Goal: Find contact information: Find contact information

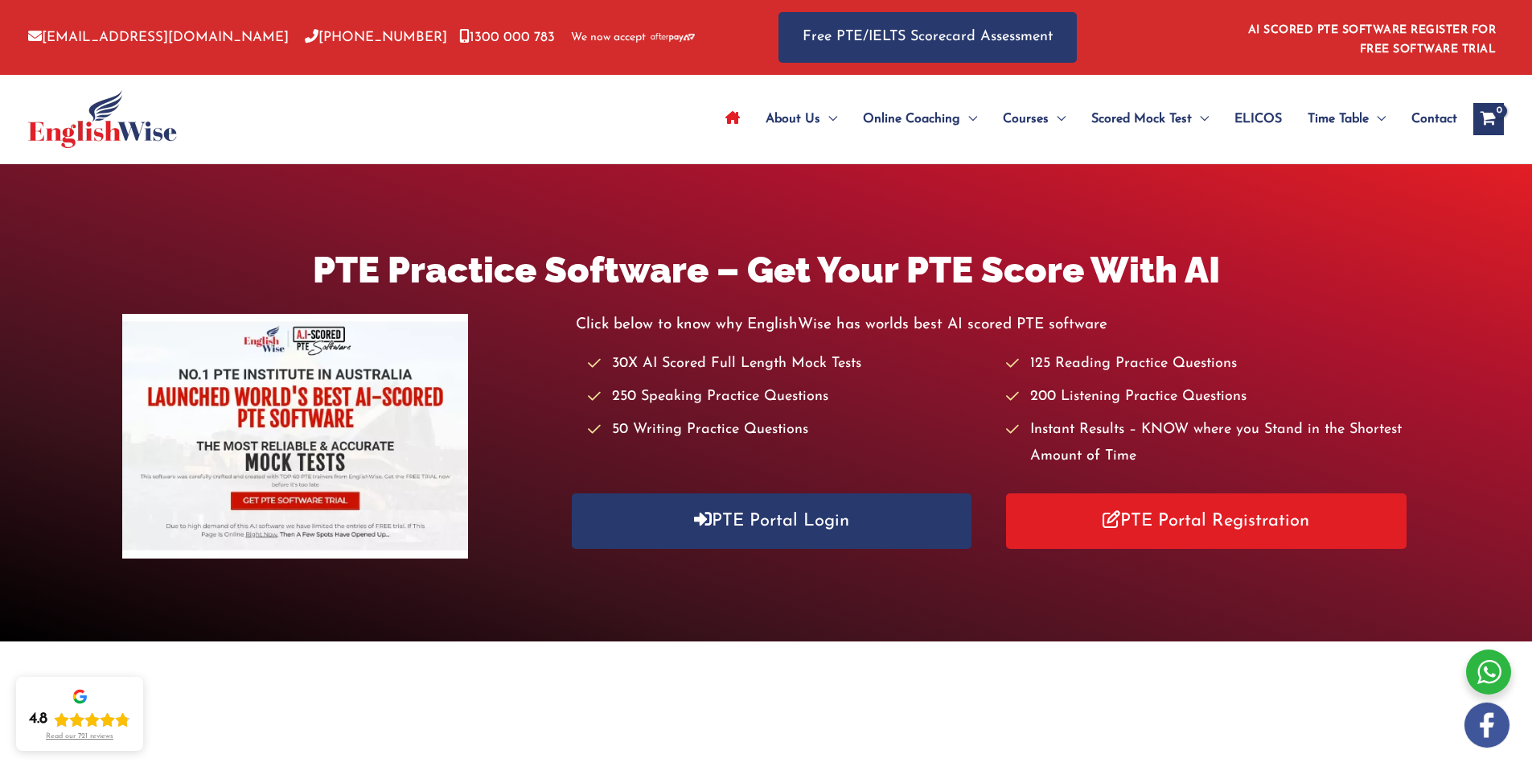
click at [1442, 113] on span "Contact" at bounding box center [1435, 119] width 46 height 56
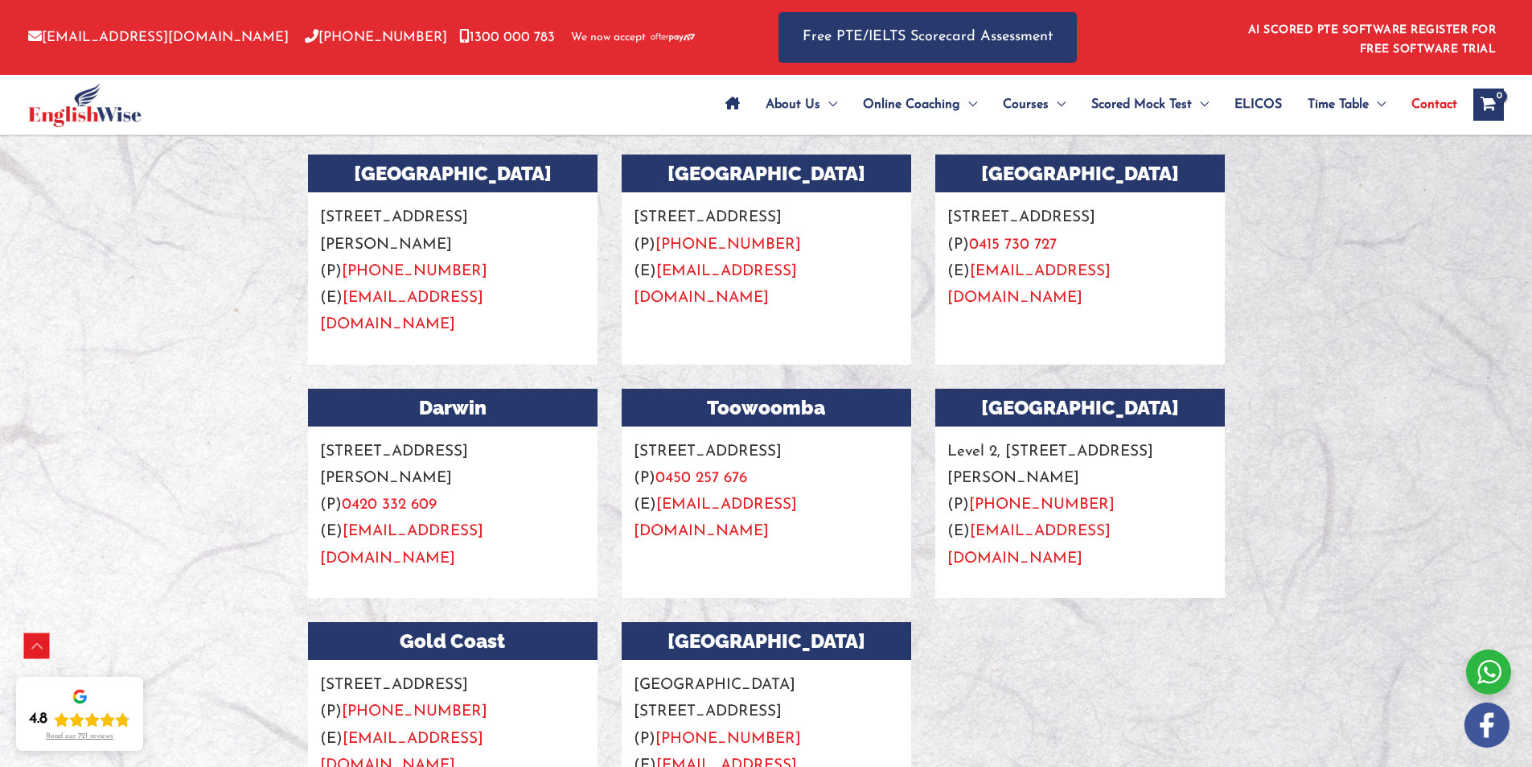
scroll to position [1931, 0]
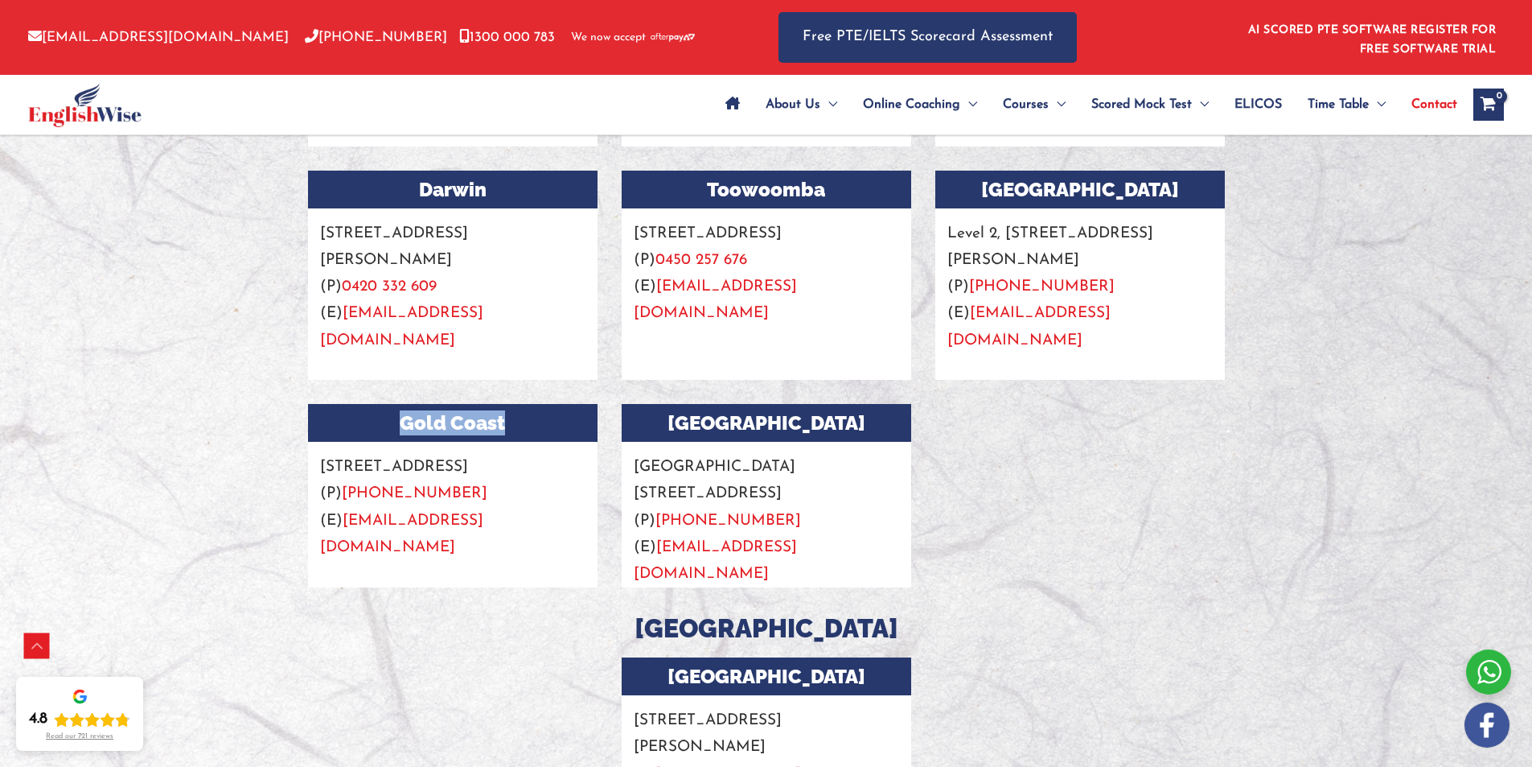
drag, startPoint x: 399, startPoint y: 365, endPoint x: 530, endPoint y: 362, distance: 131.2
click at [530, 404] on h3 "Gold Coast" at bounding box center [453, 423] width 290 height 38
click at [459, 404] on h3 "Gold Coast" at bounding box center [453, 423] width 290 height 38
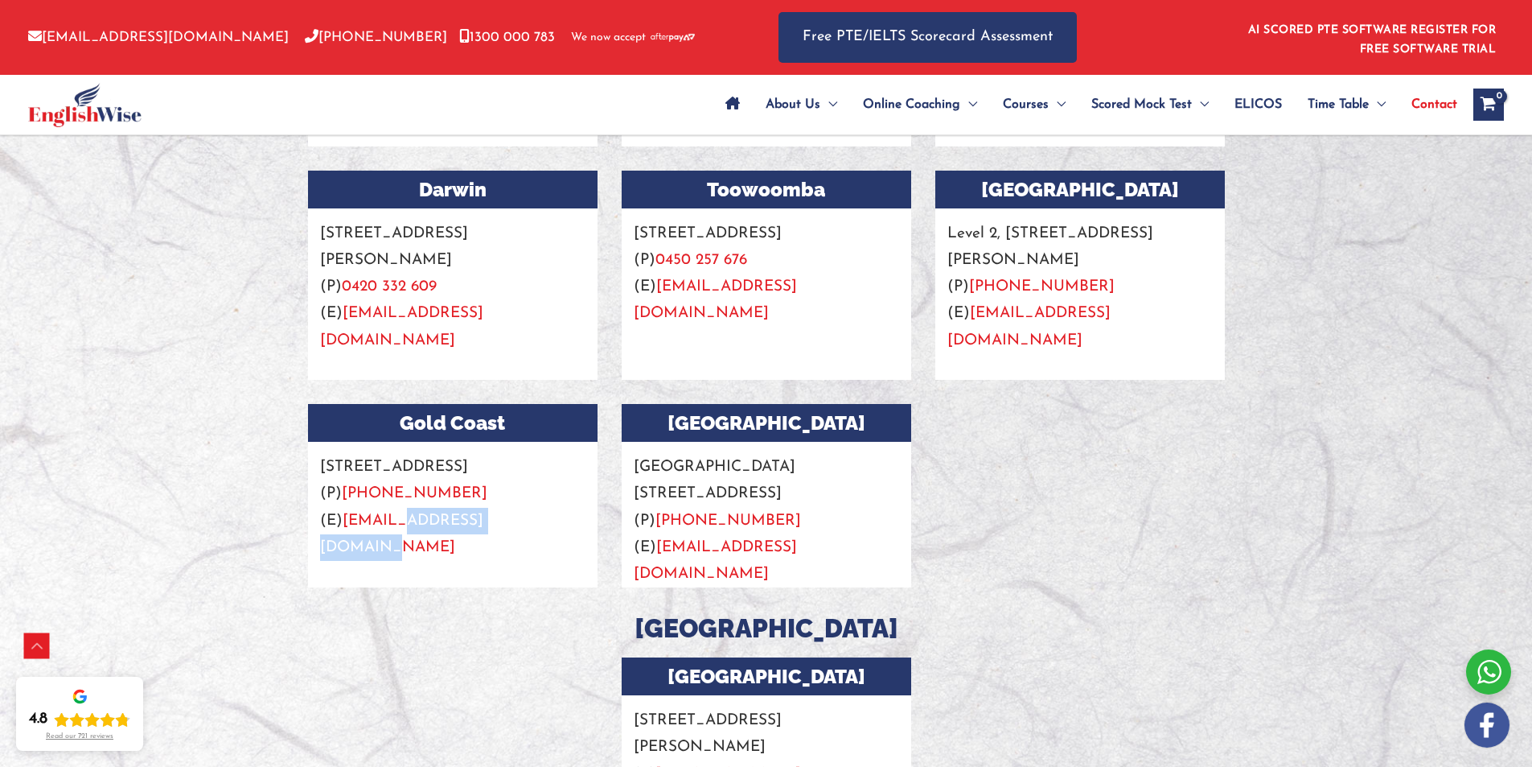
drag, startPoint x: 542, startPoint y: 495, endPoint x: 402, endPoint y: 483, distance: 140.5
click at [402, 483] on p "Suite [STREET_ADDRESS] (P) [PHONE_NUMBER] (E) [EMAIL_ADDRESS][DOMAIN_NAME]" at bounding box center [453, 501] width 290 height 119
click at [539, 459] on p "Suite [STREET_ADDRESS] (P) [PHONE_NUMBER] (E) [EMAIL_ADDRESS][DOMAIN_NAME]" at bounding box center [453, 501] width 290 height 119
drag, startPoint x: 487, startPoint y: 437, endPoint x: 311, endPoint y: 418, distance: 178.0
click at [311, 442] on p "Suite [STREET_ADDRESS] (P) [PHONE_NUMBER] (E) [EMAIL_ADDRESS][DOMAIN_NAME]" at bounding box center [453, 501] width 290 height 119
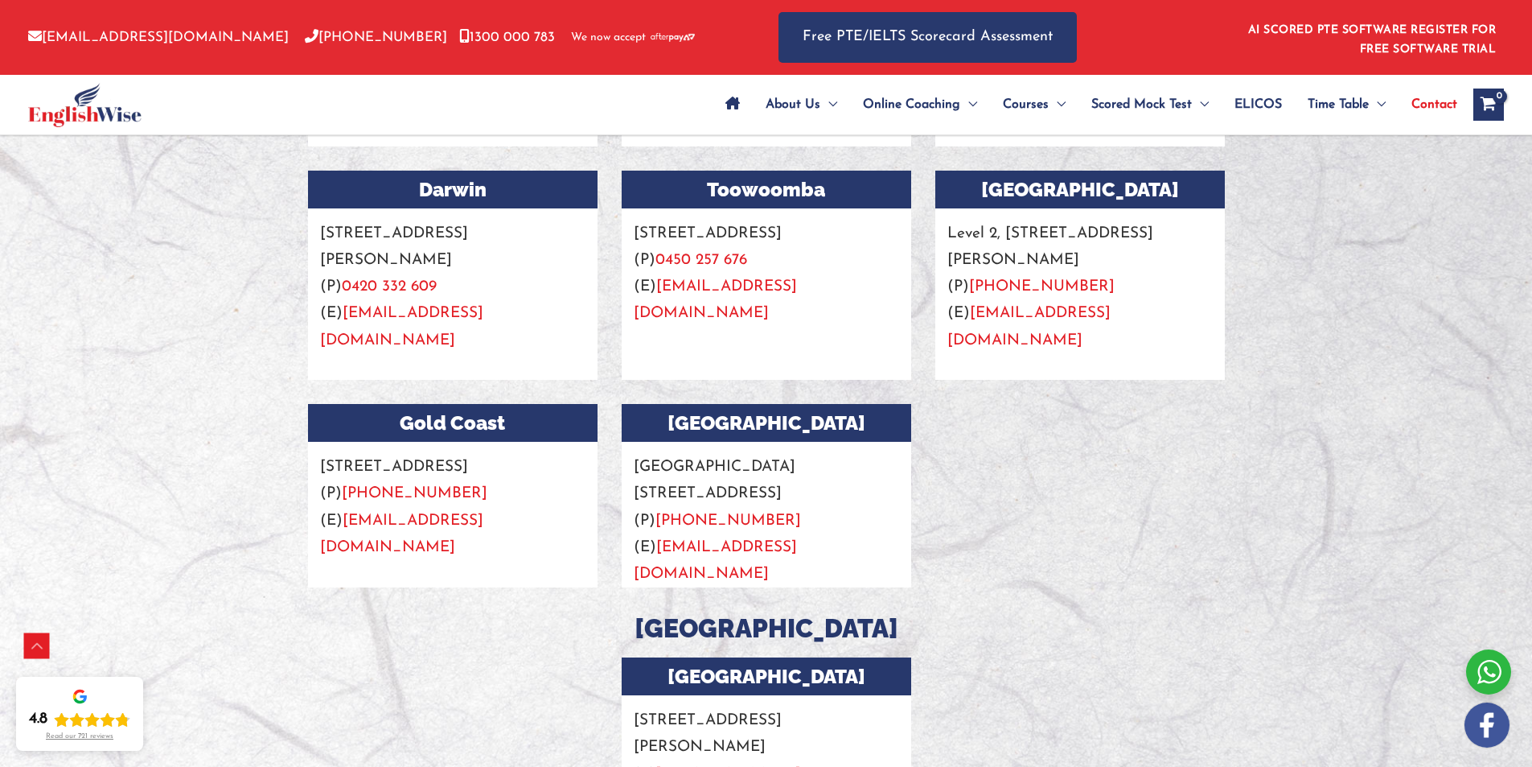
copy p "[STREET_ADDRESS]"
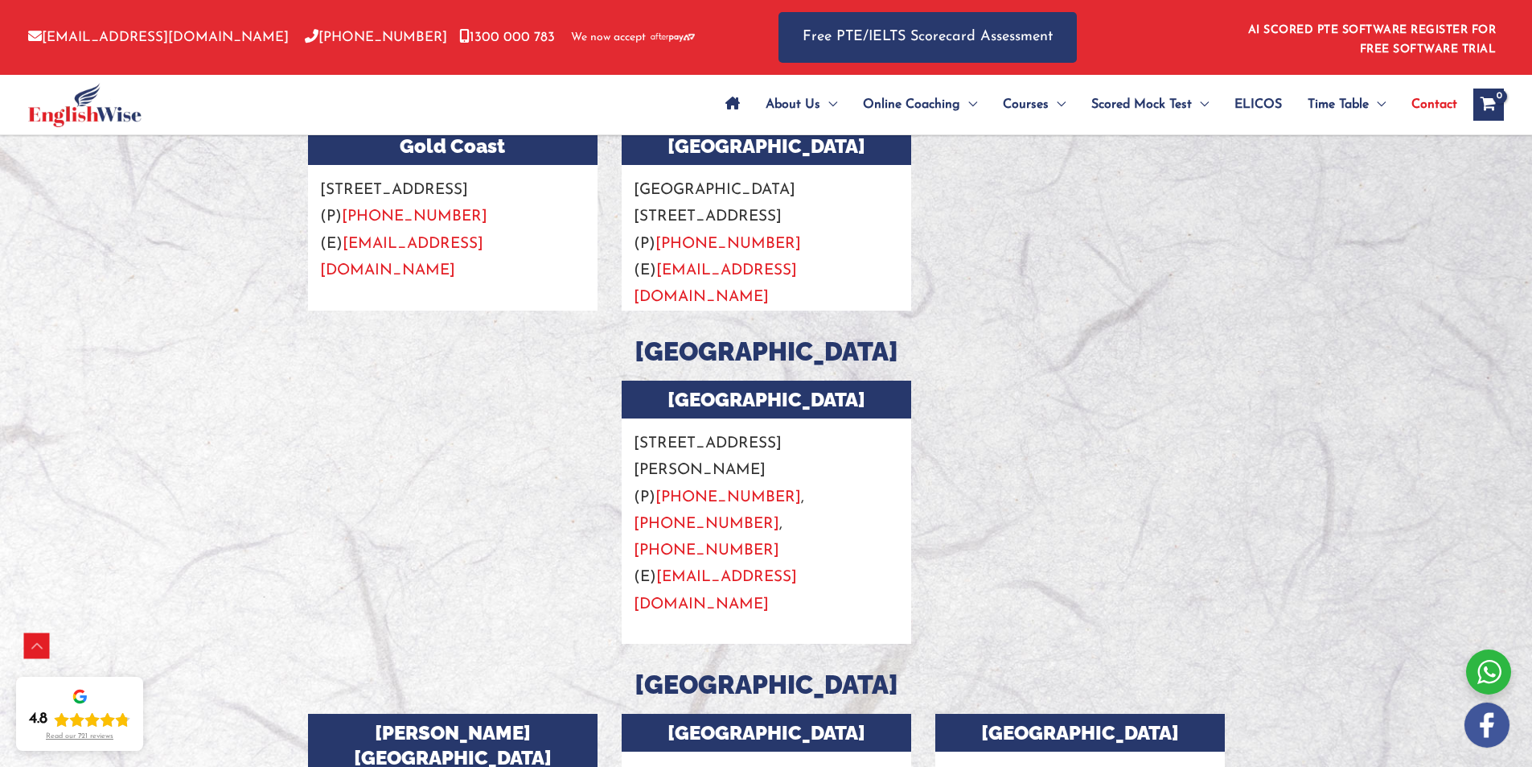
scroll to position [2011, 0]
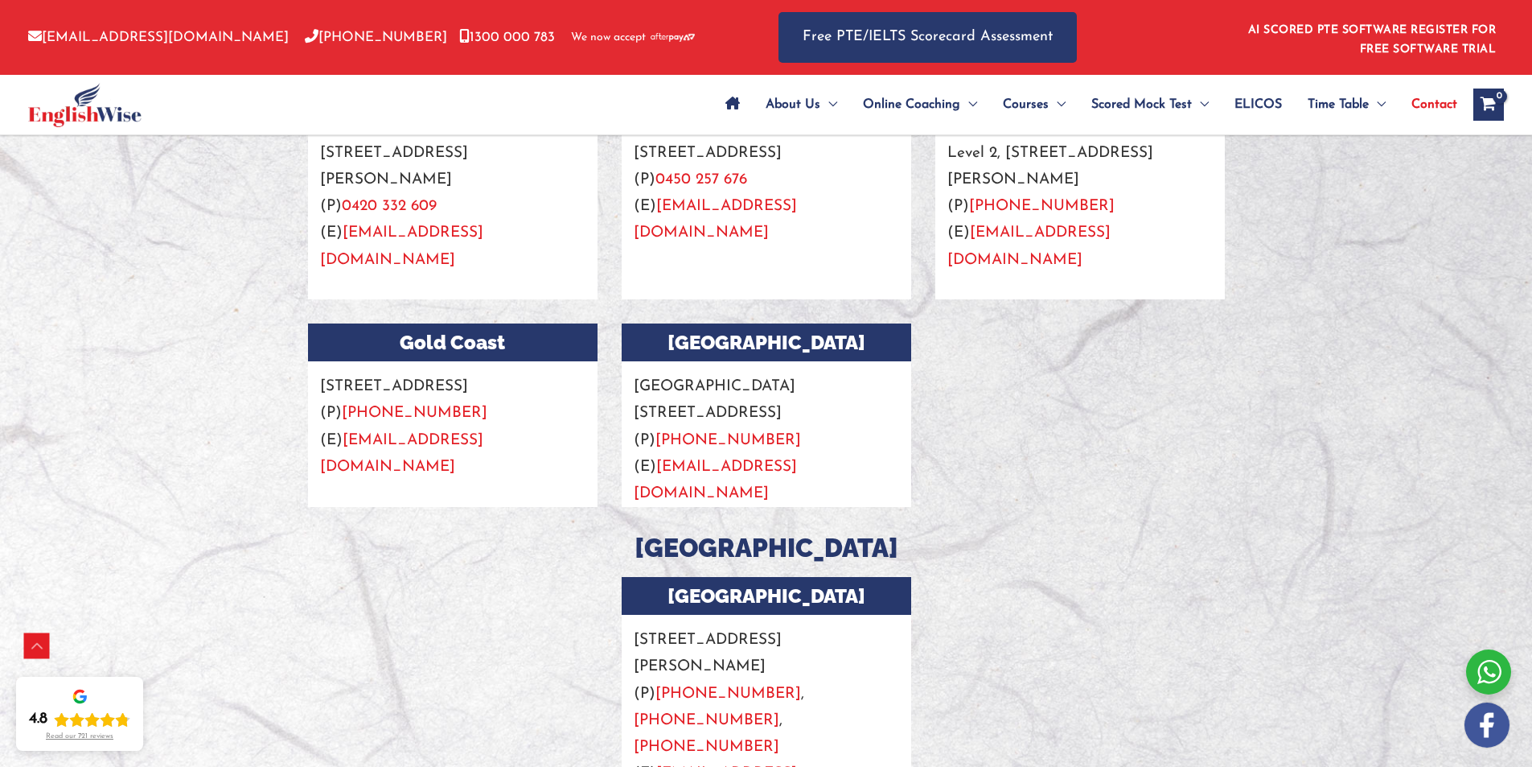
click at [318, 531] on h3 "[GEOGRAPHIC_DATA]" at bounding box center [766, 548] width 941 height 34
drag, startPoint x: 434, startPoint y: 359, endPoint x: 545, endPoint y: 373, distance: 112.8
click at [545, 373] on p "Suite [STREET_ADDRESS] (P) [PHONE_NUMBER] (E) [EMAIL_ADDRESS][DOMAIN_NAME]" at bounding box center [453, 420] width 290 height 119
click at [434, 577] on div at bounding box center [453, 720] width 314 height 287
